Goal: Information Seeking & Learning: Learn about a topic

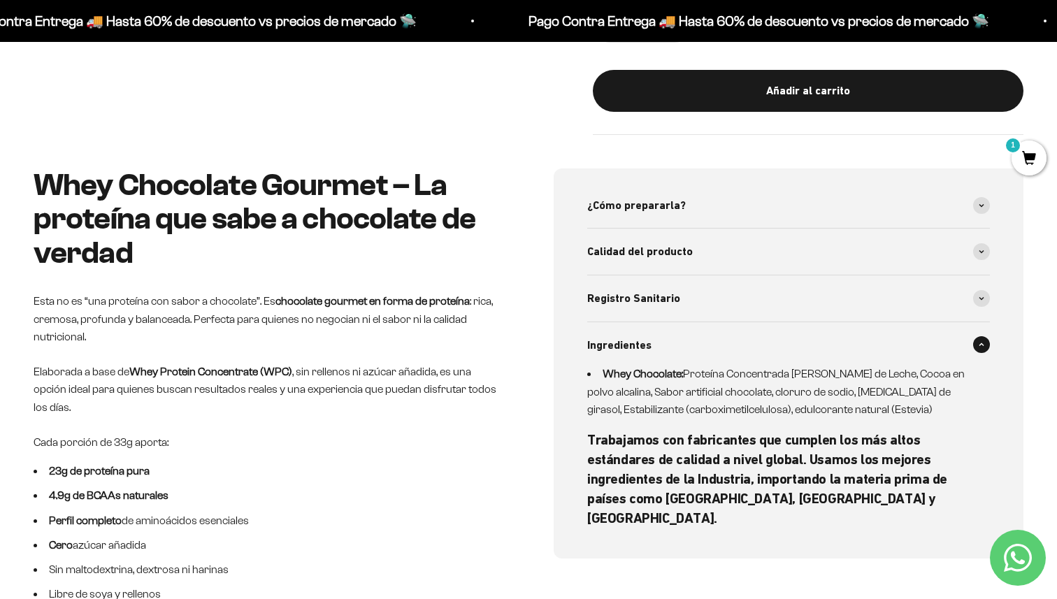
scroll to position [0, 2323]
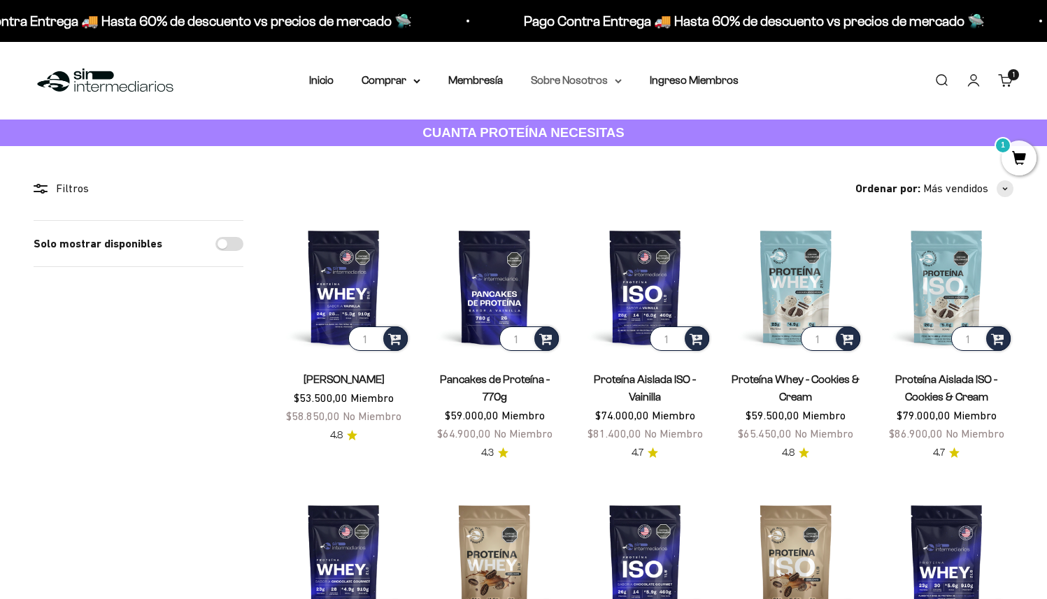
click at [569, 85] on summary "Sobre Nosotros" at bounding box center [576, 80] width 91 height 18
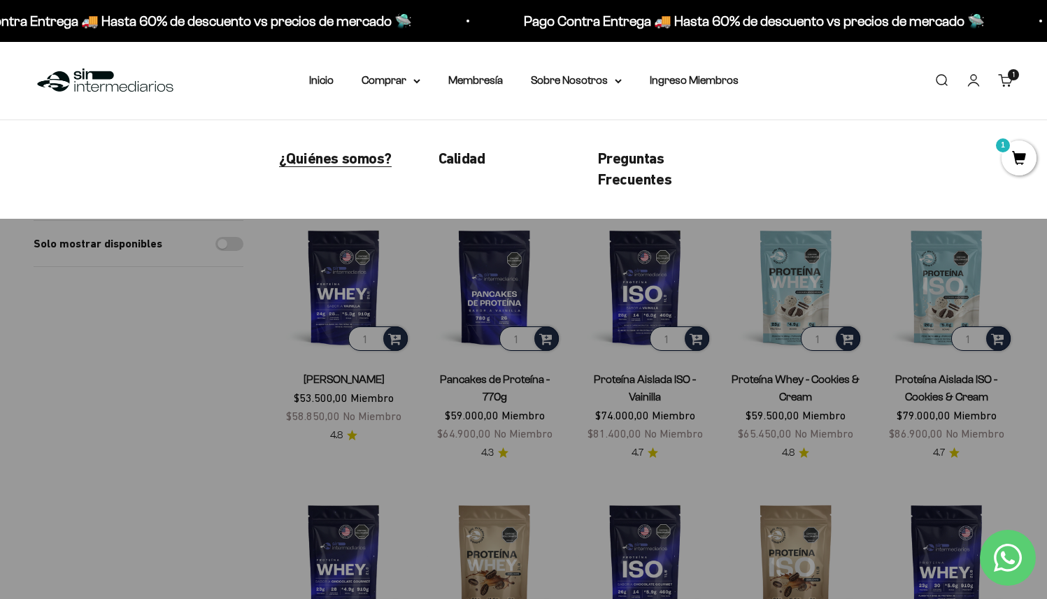
click at [375, 157] on span "¿Quiénes somos?" at bounding box center [335, 158] width 113 height 17
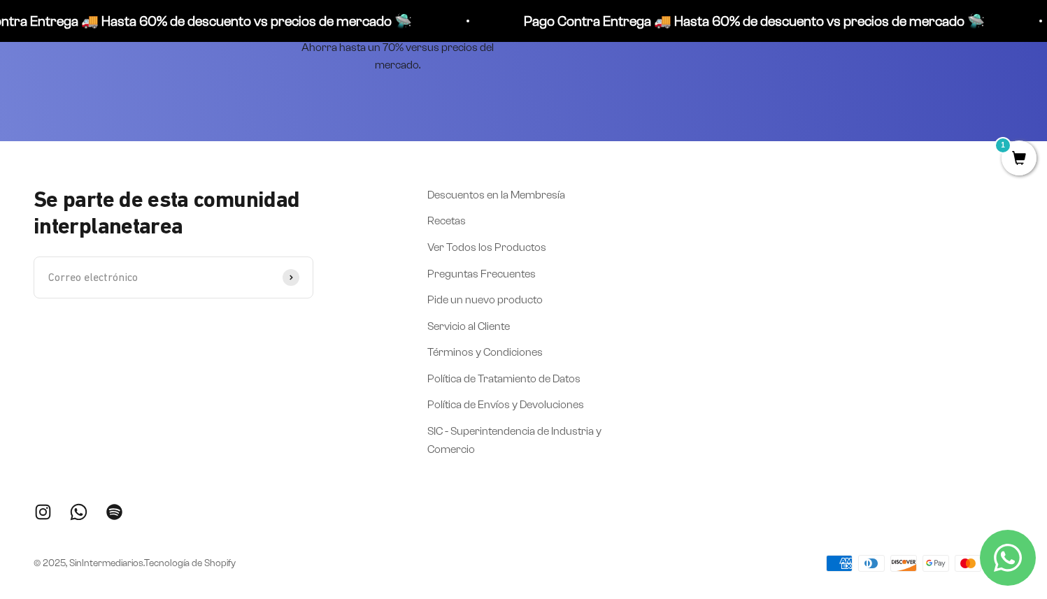
scroll to position [3211, 0]
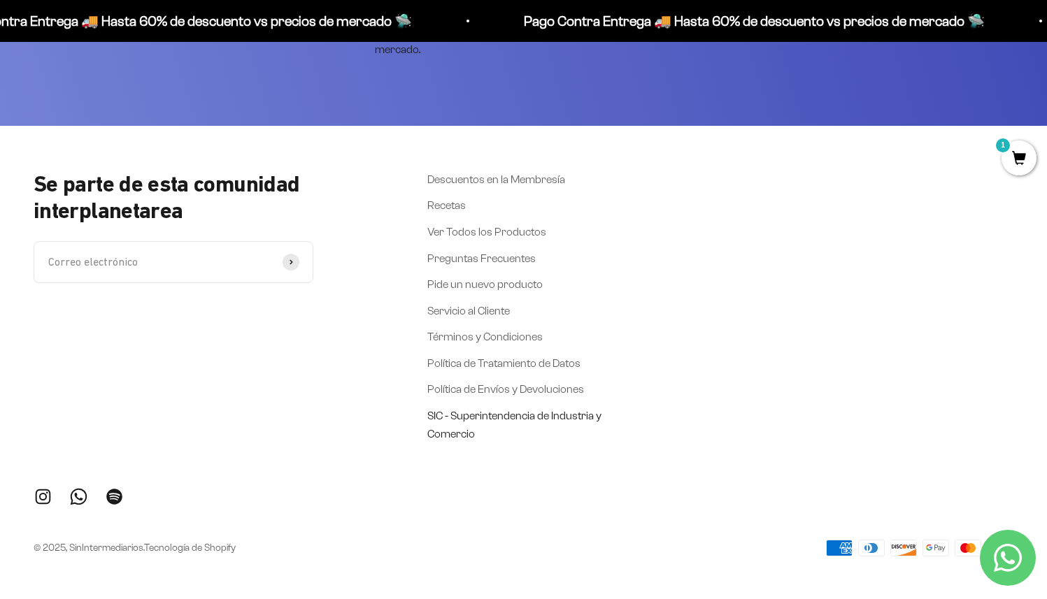
click at [521, 413] on link "SIC - Superintendencia de Industria y Comercio" at bounding box center [514, 425] width 175 height 36
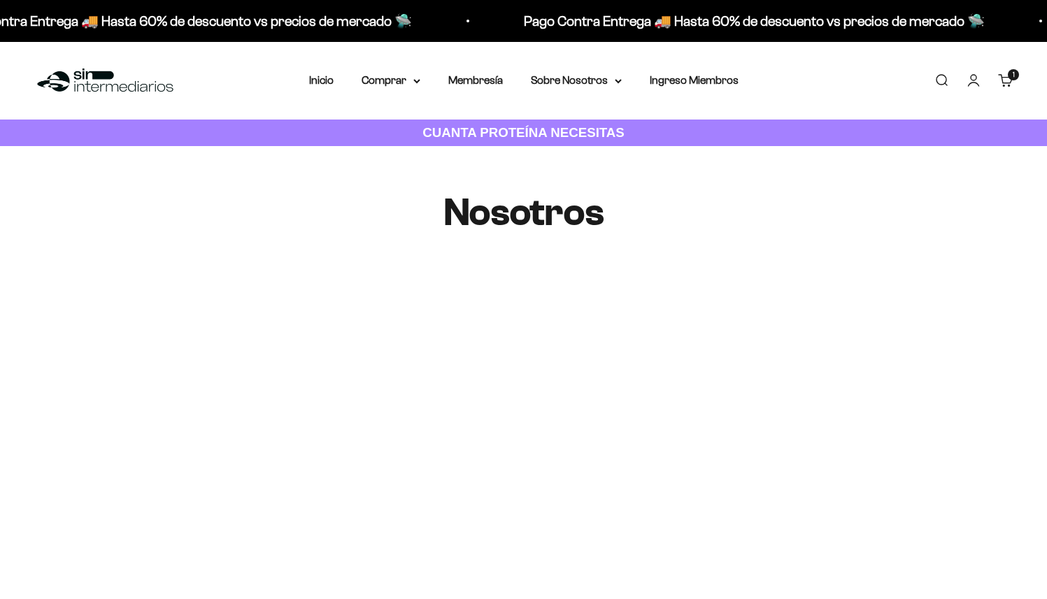
scroll to position [3211, 0]
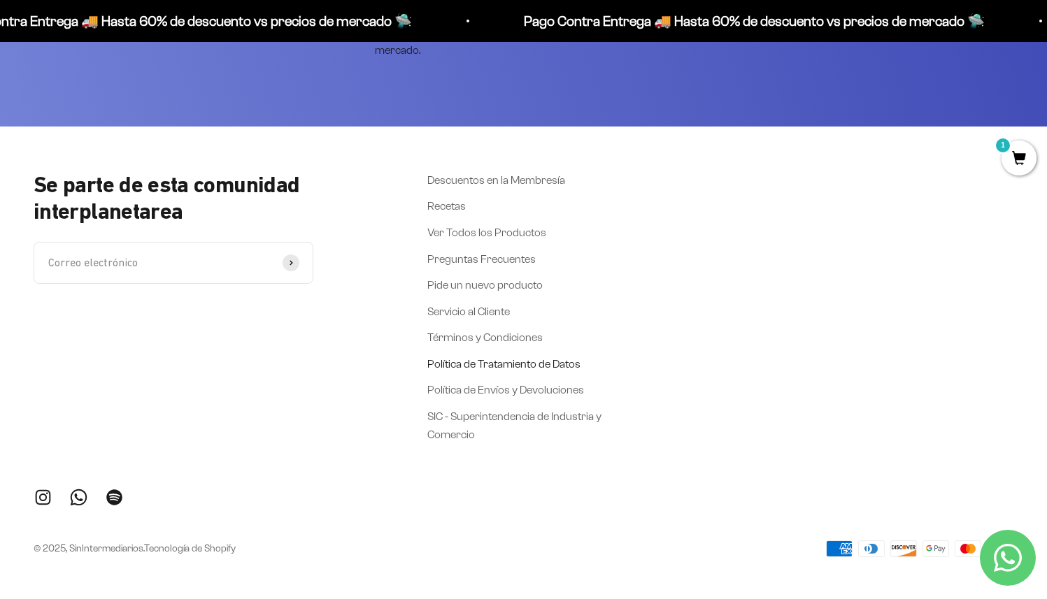
click at [476, 359] on link "Política de Tratamiento de Datos" at bounding box center [503, 364] width 153 height 18
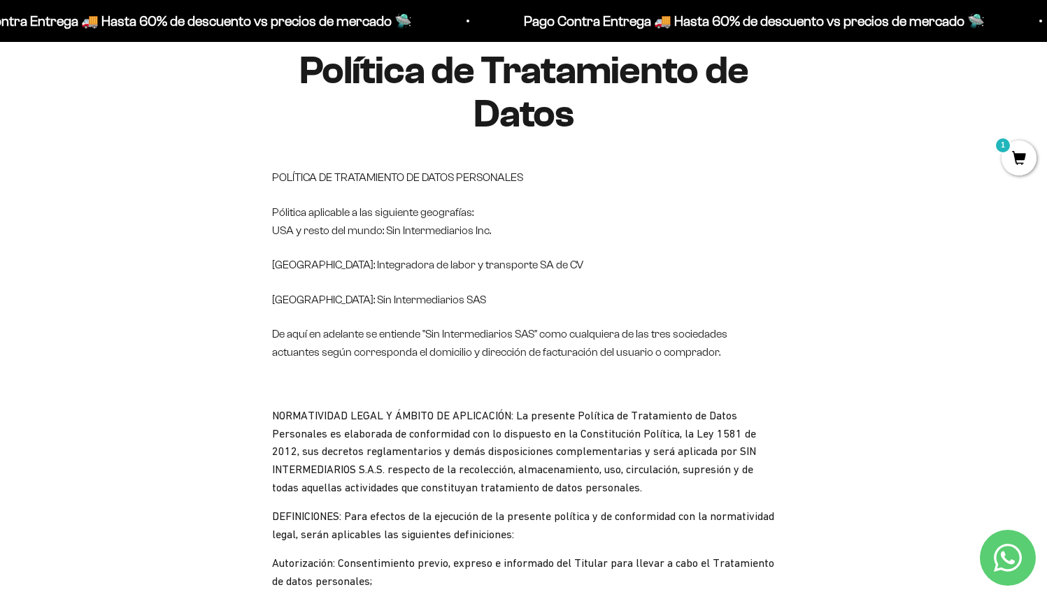
scroll to position [254, 0]
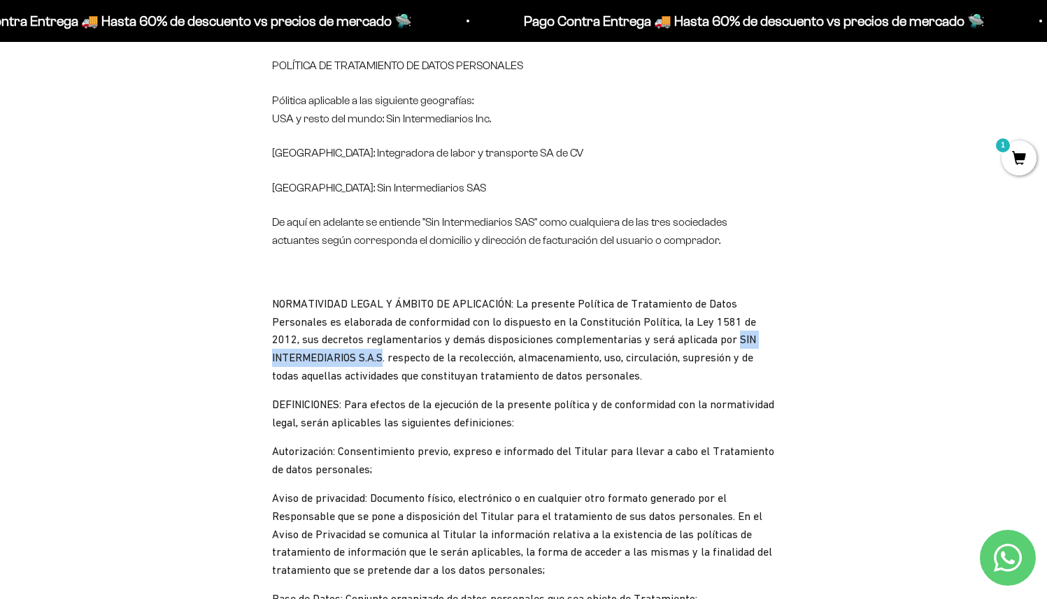
drag, startPoint x: 747, startPoint y: 338, endPoint x: 392, endPoint y: 358, distance: 355.8
click at [392, 358] on div "NORMATIVIDAD LEGAL Y ÁMBITO DE APLICACIÓN: La presente Política de Tratamiento …" at bounding box center [523, 340] width 503 height 90
copy div "SIN INTERMEDIARIOS S.A.S"
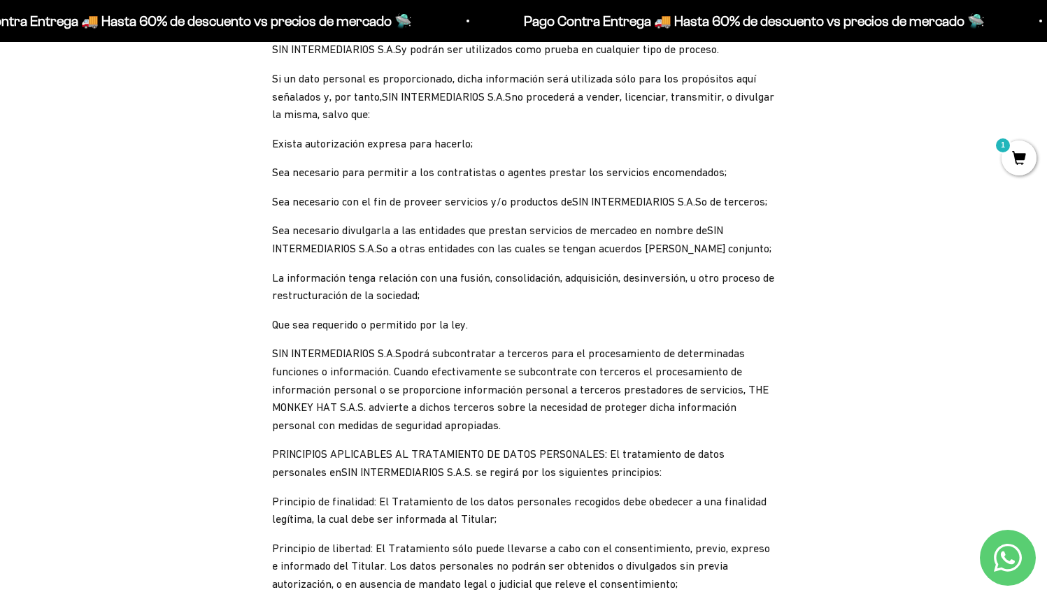
scroll to position [1994, 0]
